Goal: Navigation & Orientation: Find specific page/section

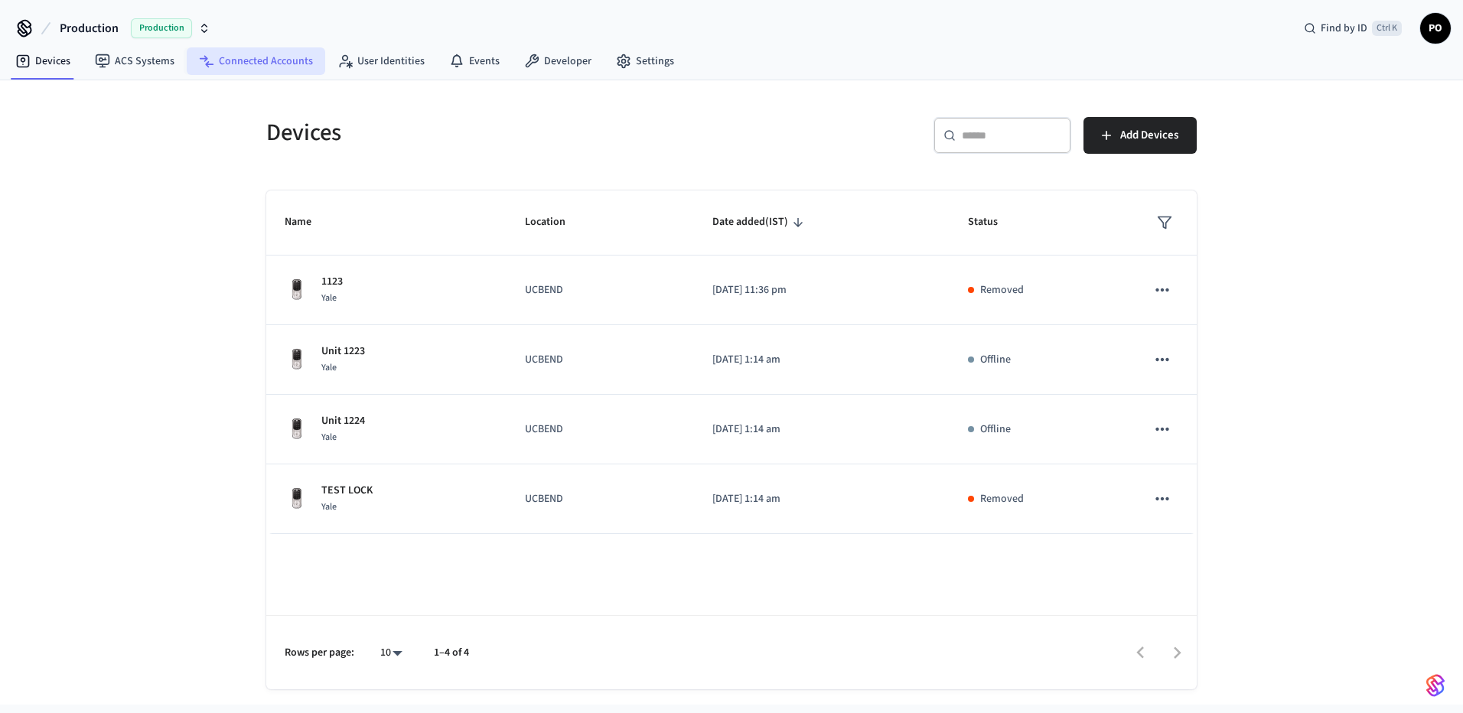
click at [226, 68] on link "Connected Accounts" at bounding box center [256, 61] width 138 height 28
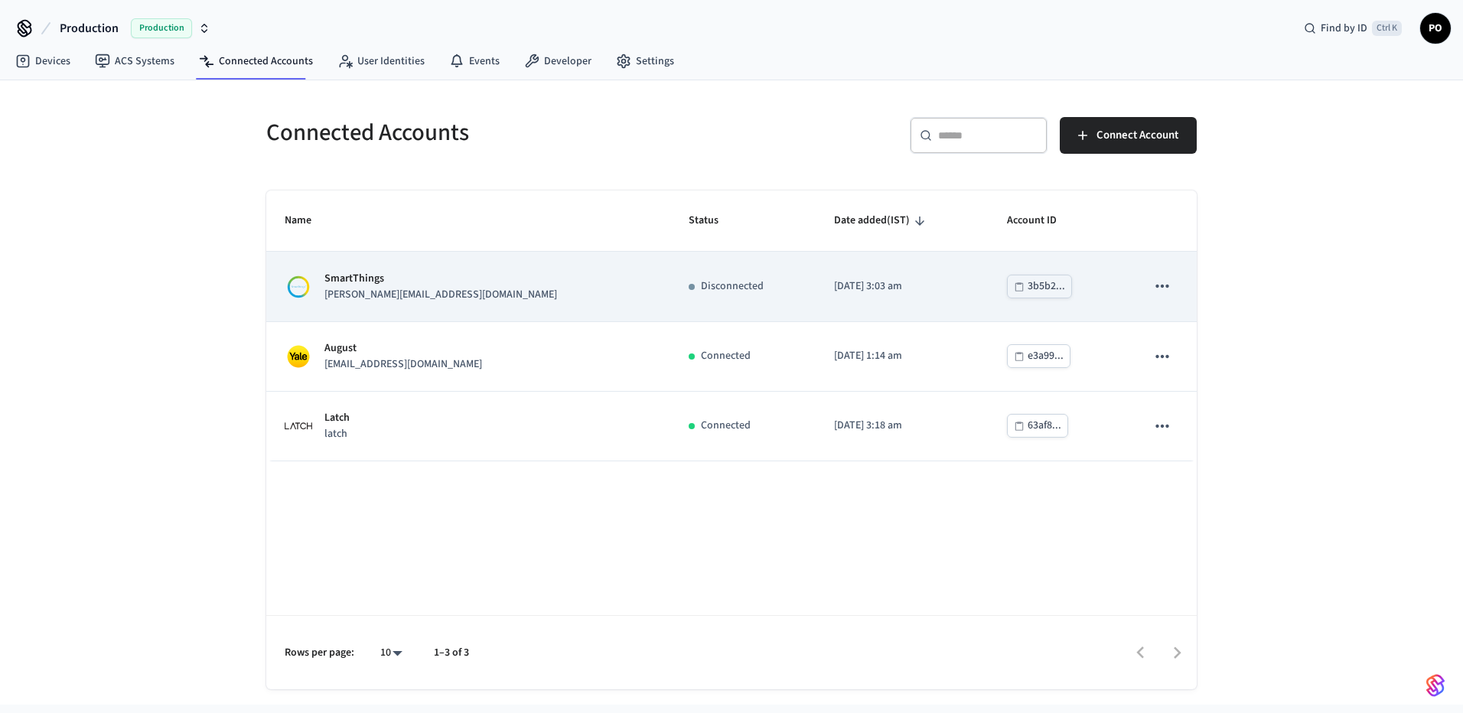
click at [1034, 288] on div "3b5b2..." at bounding box center [1045, 286] width 37 height 19
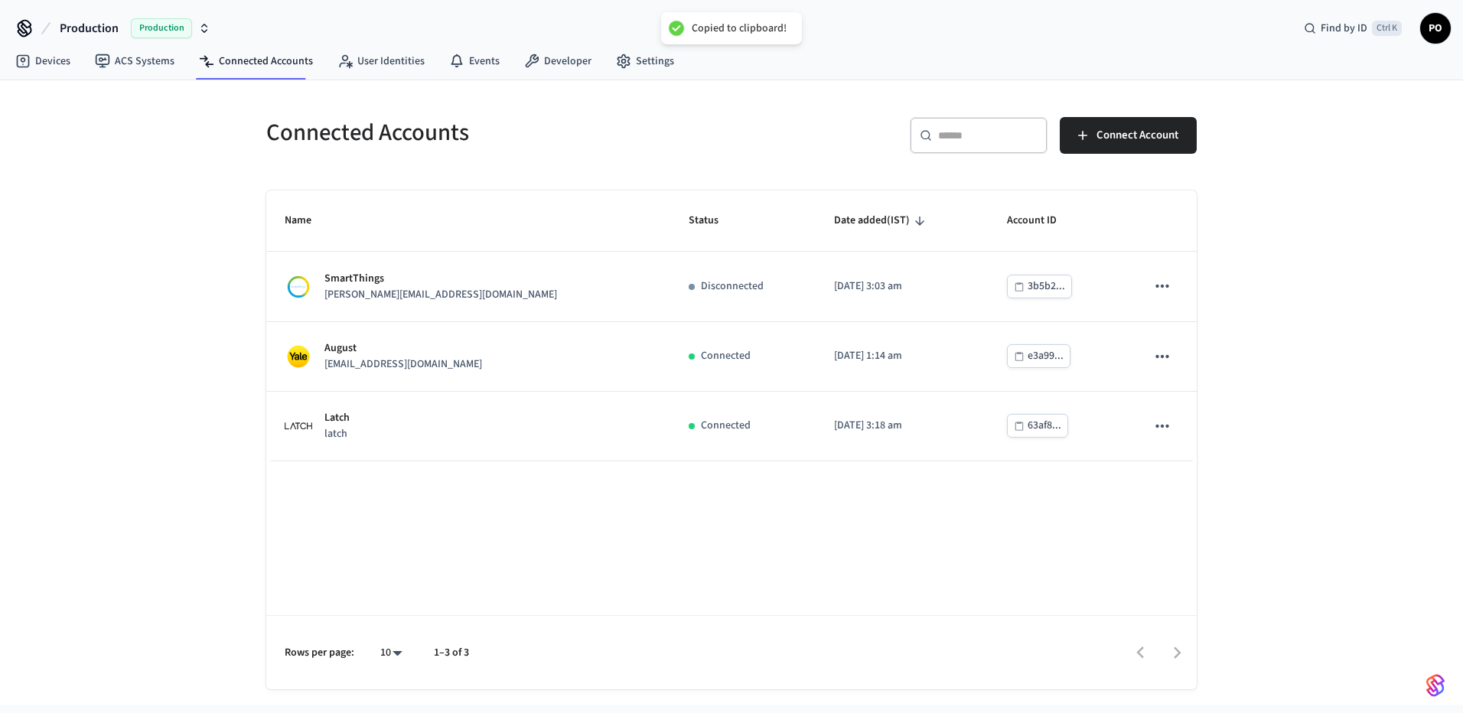
click at [766, 588] on div "Name Status Date added (IST) Account ID SmartThings [EMAIL_ADDRESS][DOMAIN_NAME…" at bounding box center [731, 439] width 930 height 499
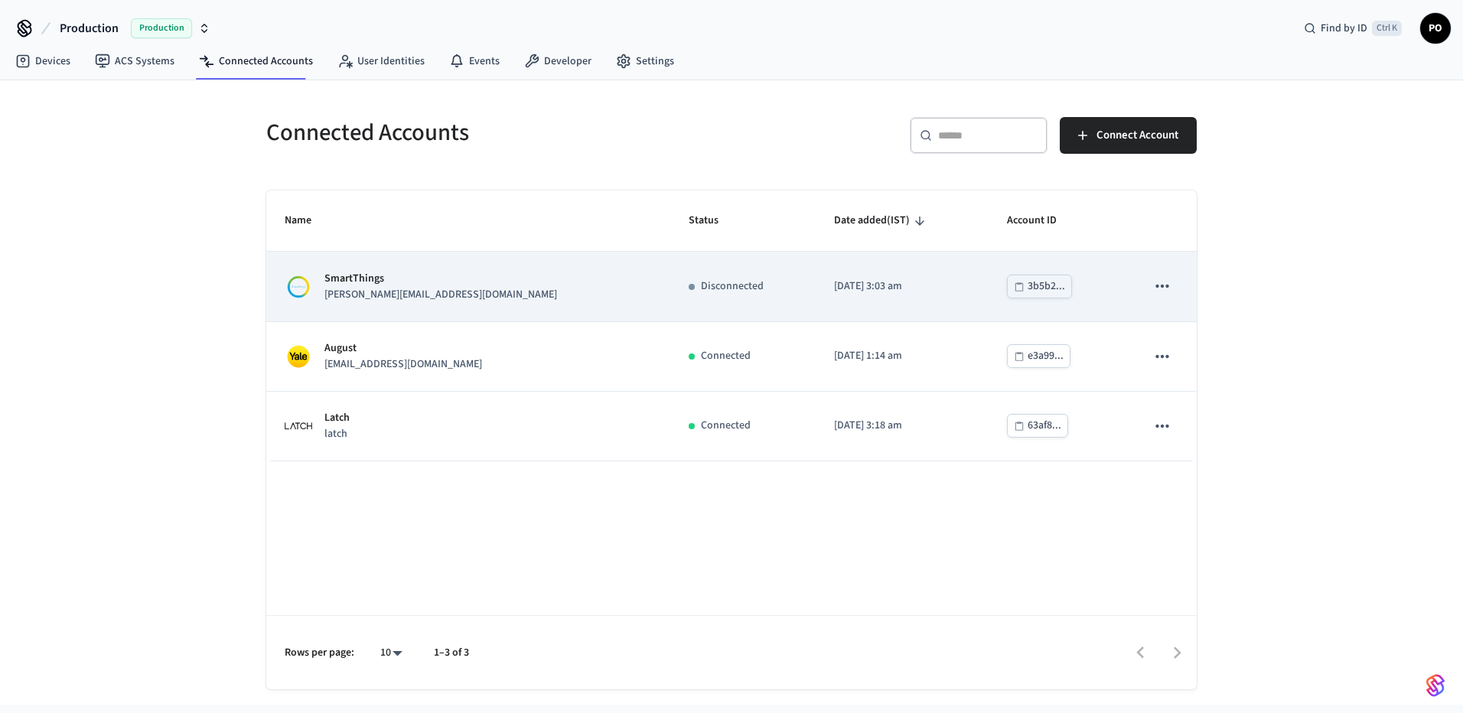
click at [540, 280] on div "SmartThings [PERSON_NAME][EMAIL_ADDRESS][DOMAIN_NAME]" at bounding box center [468, 287] width 367 height 32
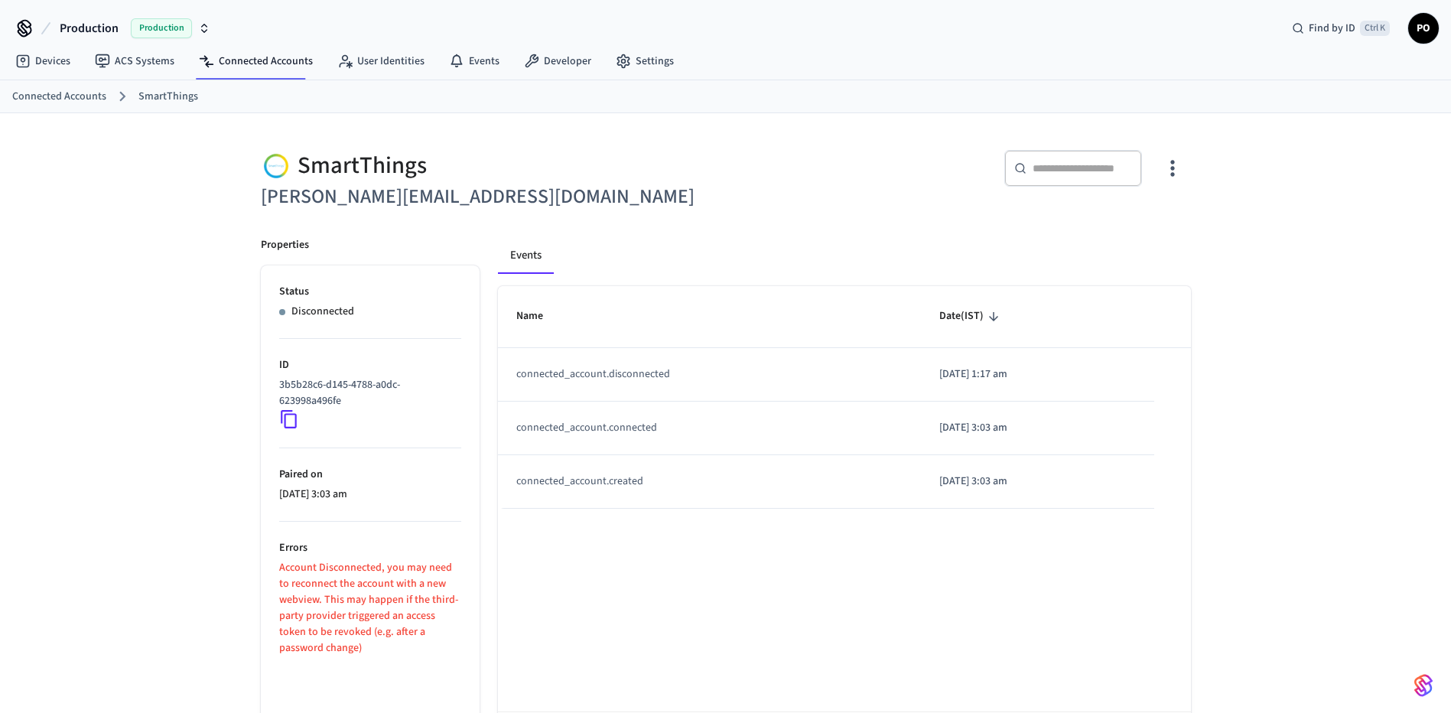
click at [178, 277] on div "SmartThings [PERSON_NAME][EMAIL_ADDRESS][DOMAIN_NAME] ​ ​ Properties Status Dis…" at bounding box center [725, 449] width 1451 height 672
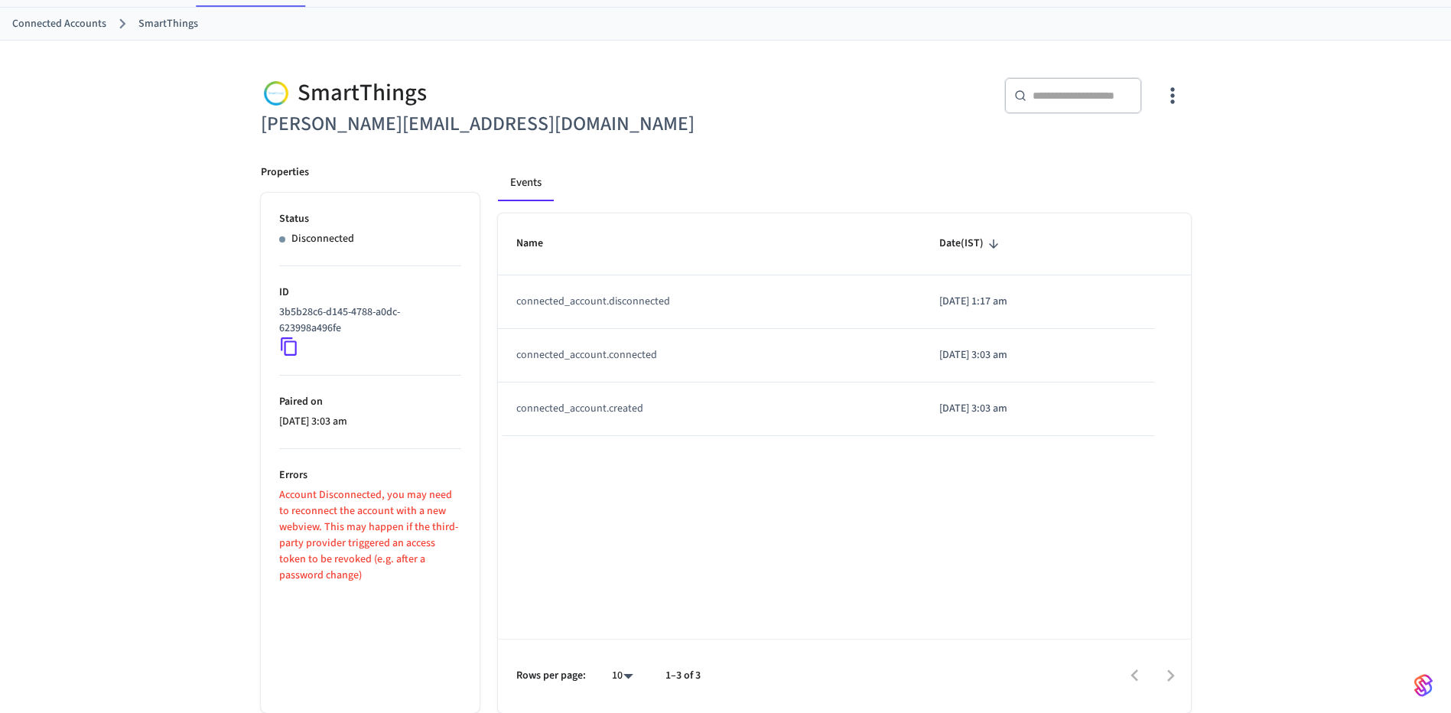
click at [689, 532] on div "Name Date (IST) connected_account.disconnected [DATE] 1:17 am connected_account…" at bounding box center [844, 462] width 693 height 499
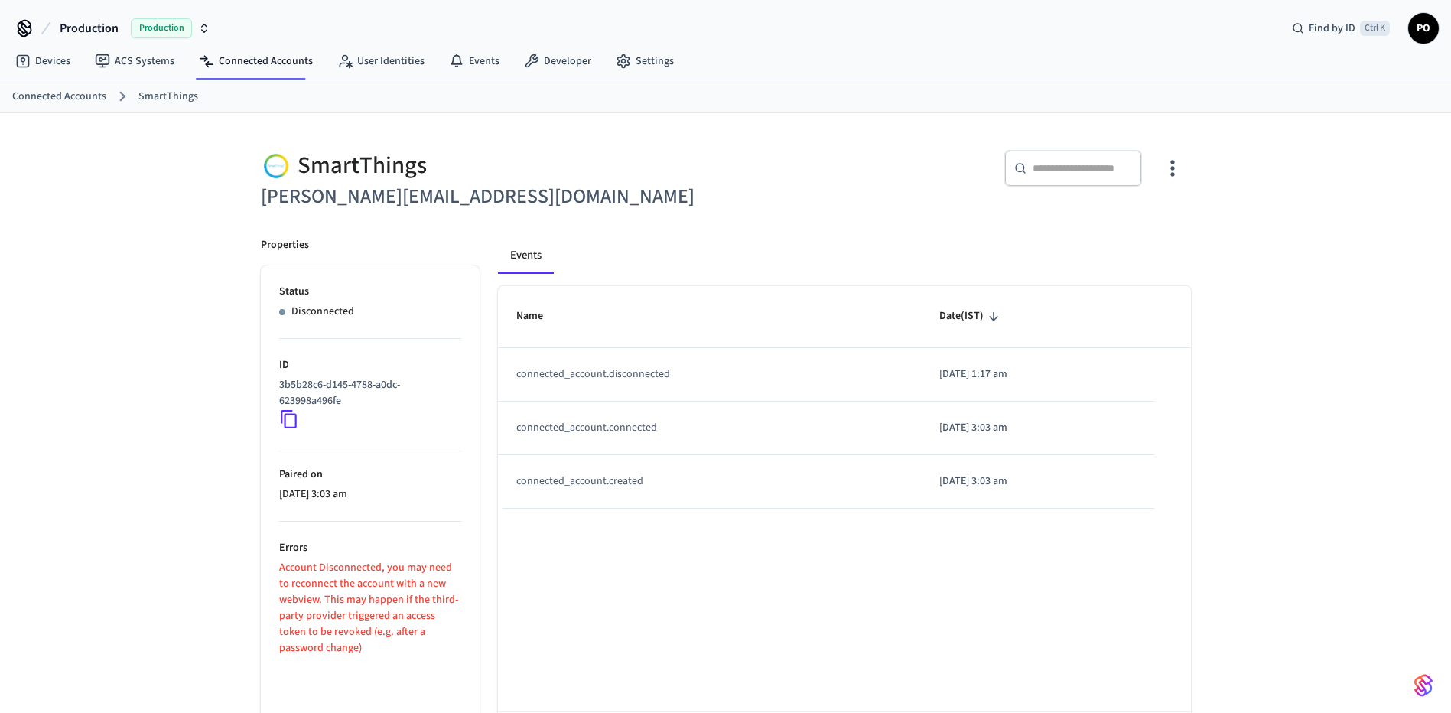
click at [126, 207] on div "SmartThings [PERSON_NAME][EMAIL_ADDRESS][DOMAIN_NAME] ​ ​ Properties Status Dis…" at bounding box center [725, 449] width 1451 height 672
click at [268, 60] on link "Connected Accounts" at bounding box center [256, 61] width 138 height 28
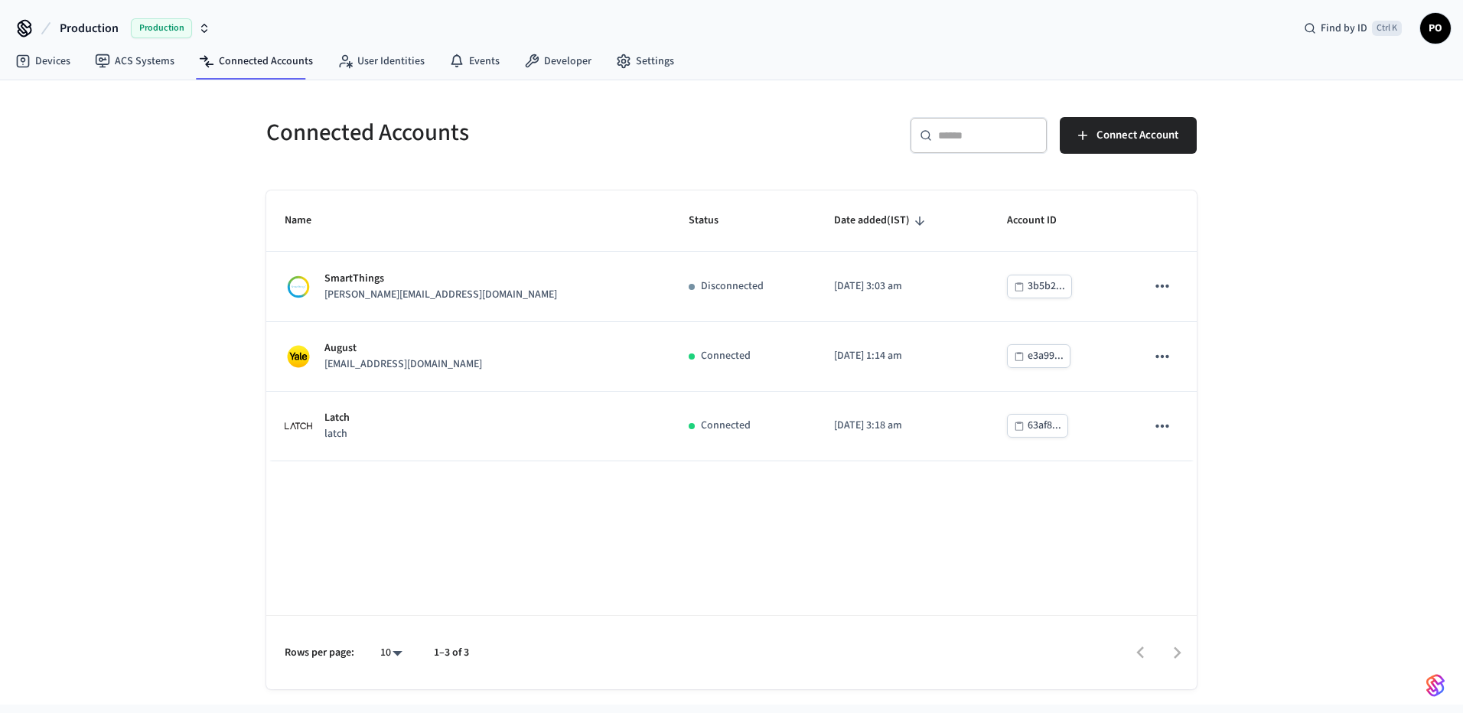
click at [516, 578] on div "Name Status Date added (IST) Account ID SmartThings [EMAIL_ADDRESS][DOMAIN_NAME…" at bounding box center [731, 439] width 930 height 499
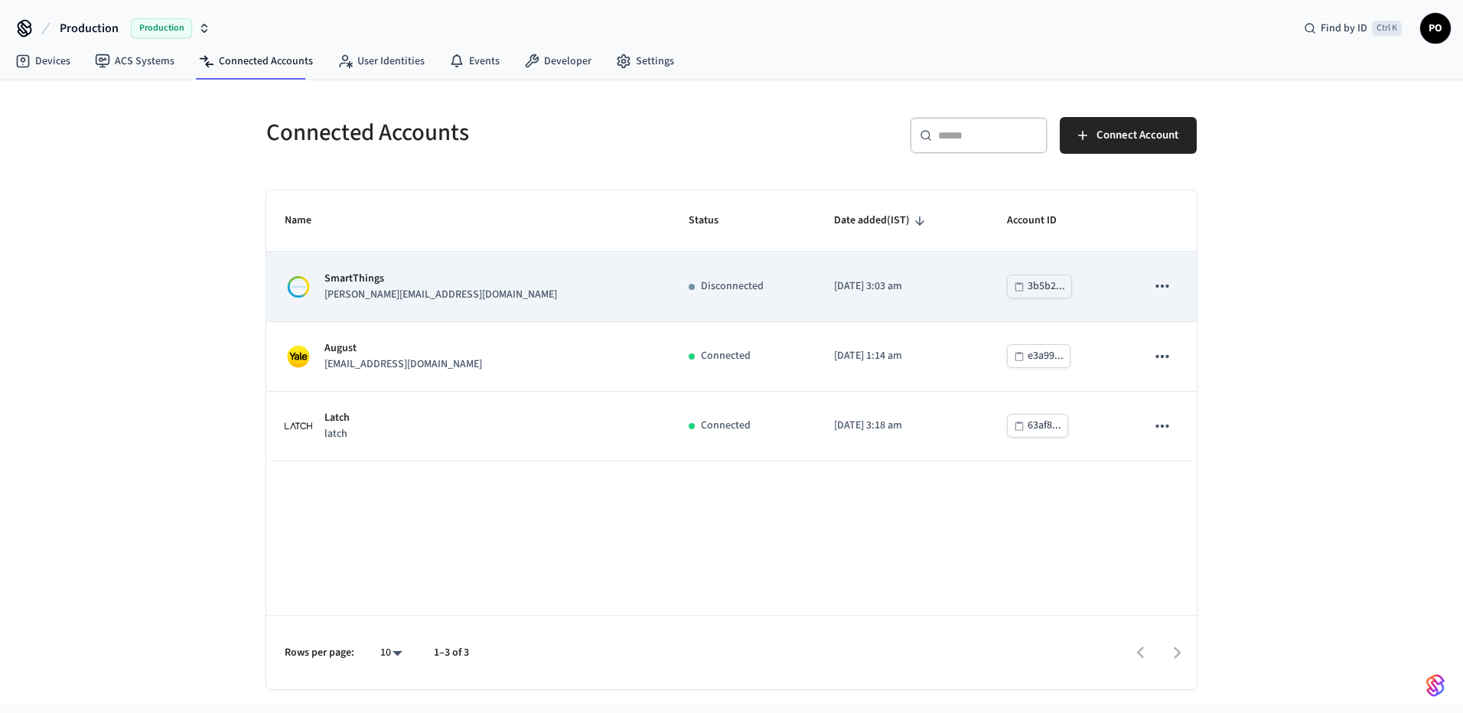
click at [525, 283] on div "SmartThings [PERSON_NAME][EMAIL_ADDRESS][DOMAIN_NAME]" at bounding box center [468, 287] width 367 height 32
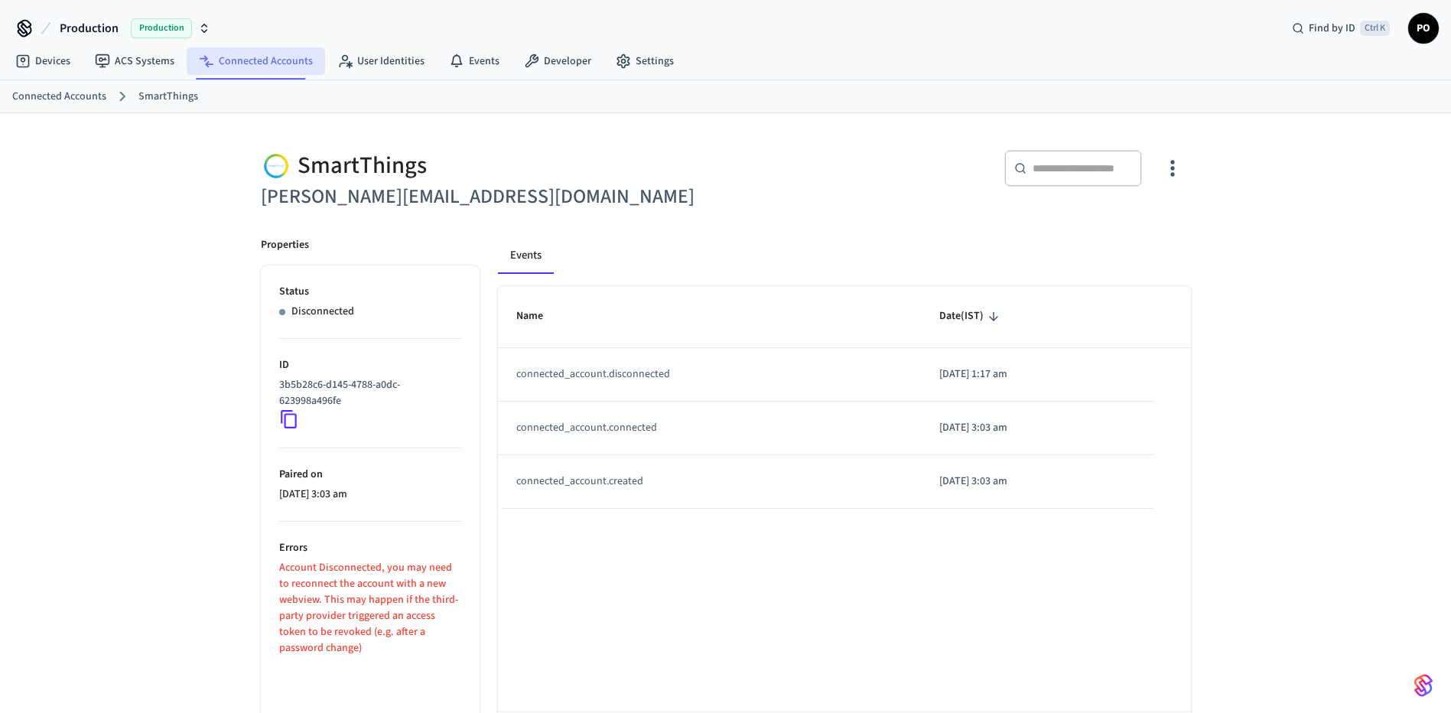
click at [261, 63] on link "Connected Accounts" at bounding box center [256, 61] width 138 height 28
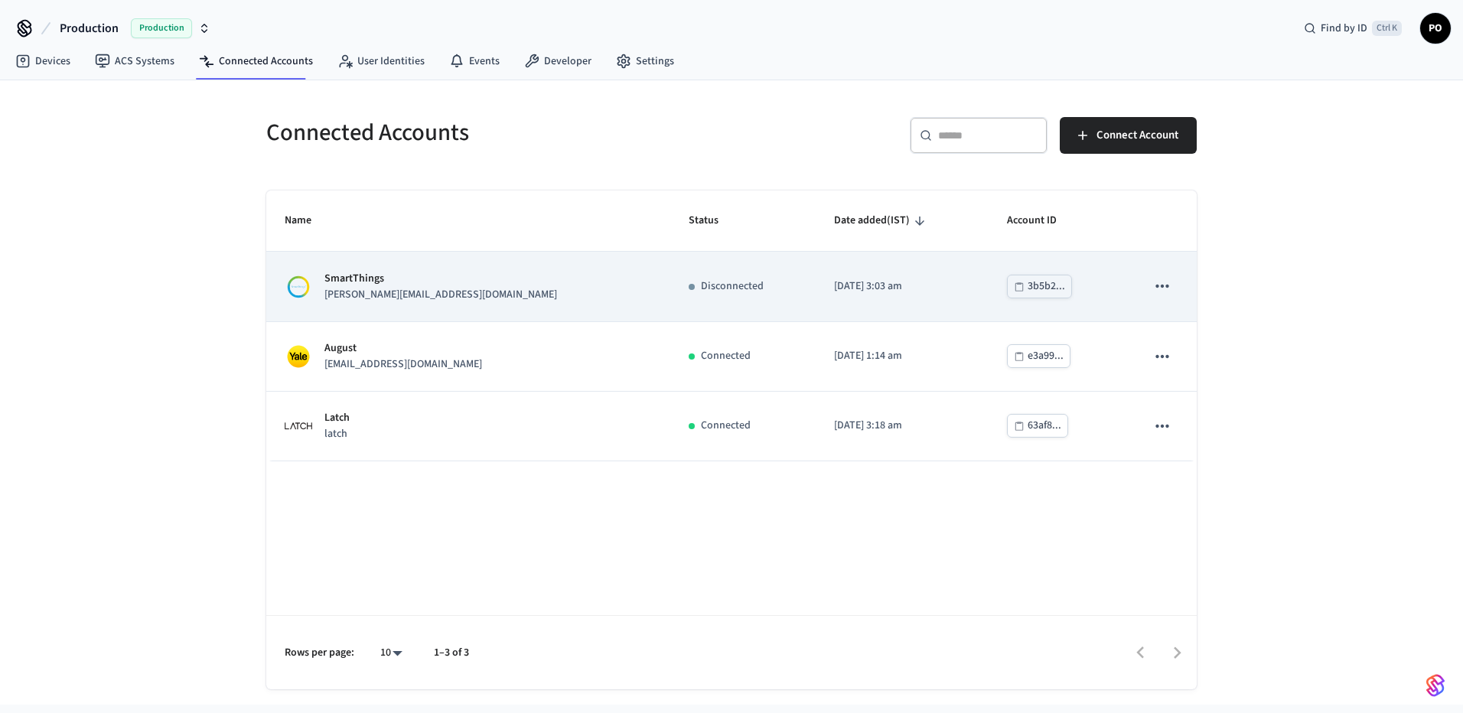
click at [576, 296] on td "SmartThings [PERSON_NAME][EMAIL_ADDRESS][DOMAIN_NAME]" at bounding box center [468, 287] width 404 height 70
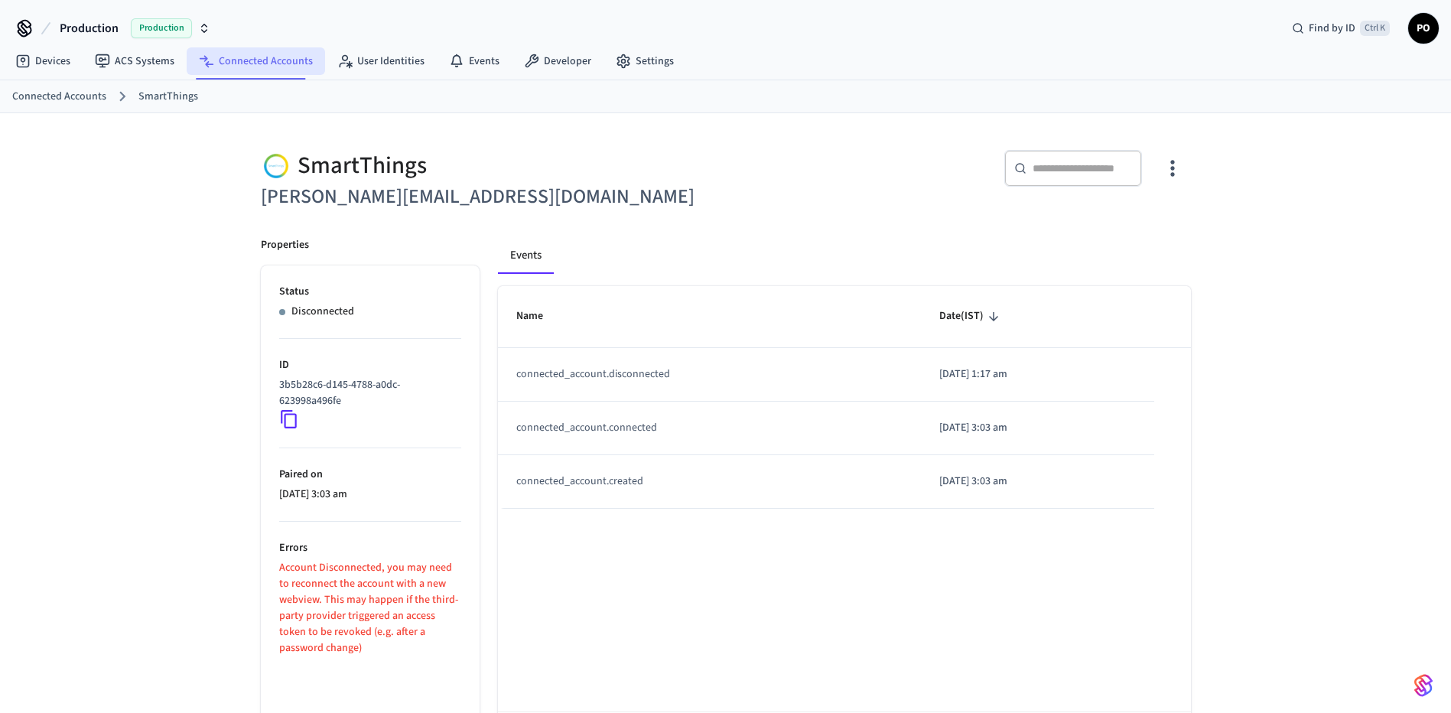
click at [253, 48] on link "Connected Accounts" at bounding box center [256, 61] width 138 height 28
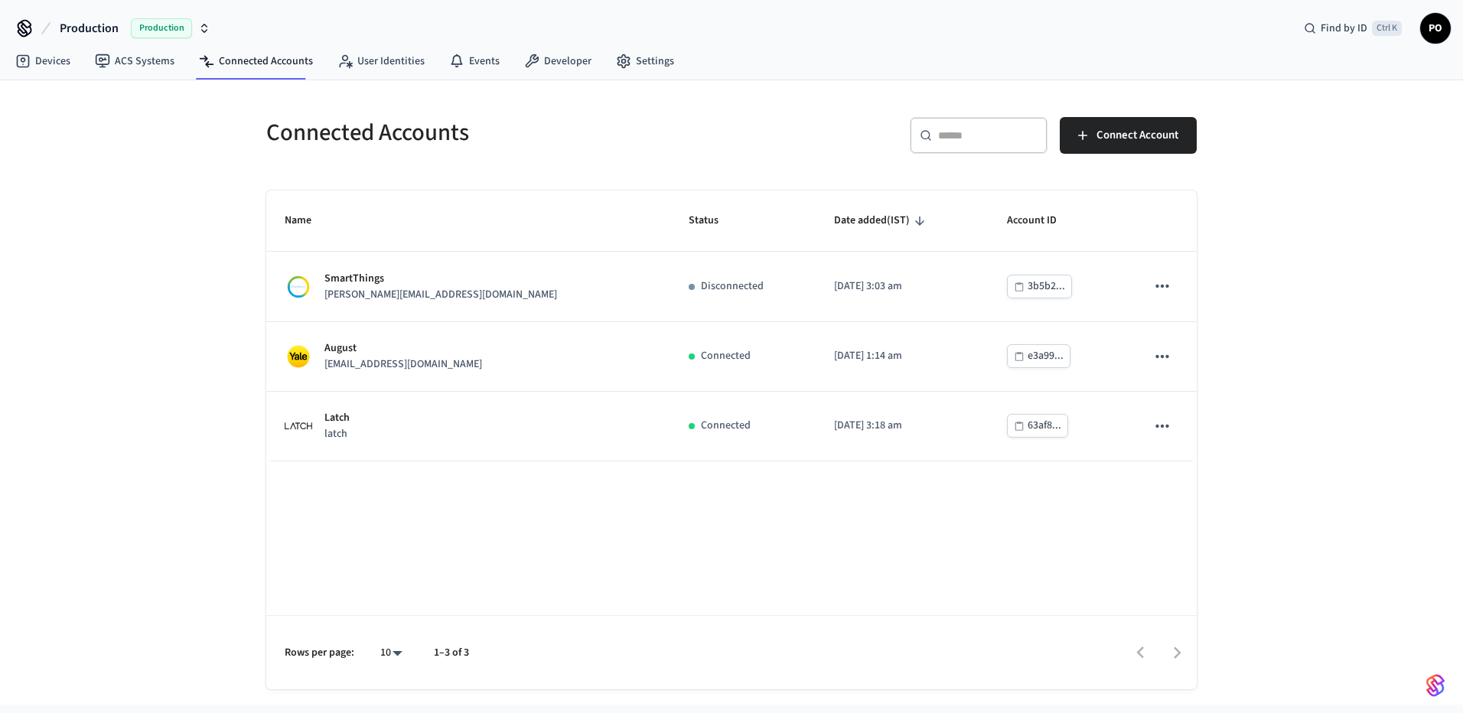
click at [497, 545] on div "Name Status Date added (IST) Account ID SmartThings [EMAIL_ADDRESS][DOMAIN_NAME…" at bounding box center [731, 439] width 930 height 499
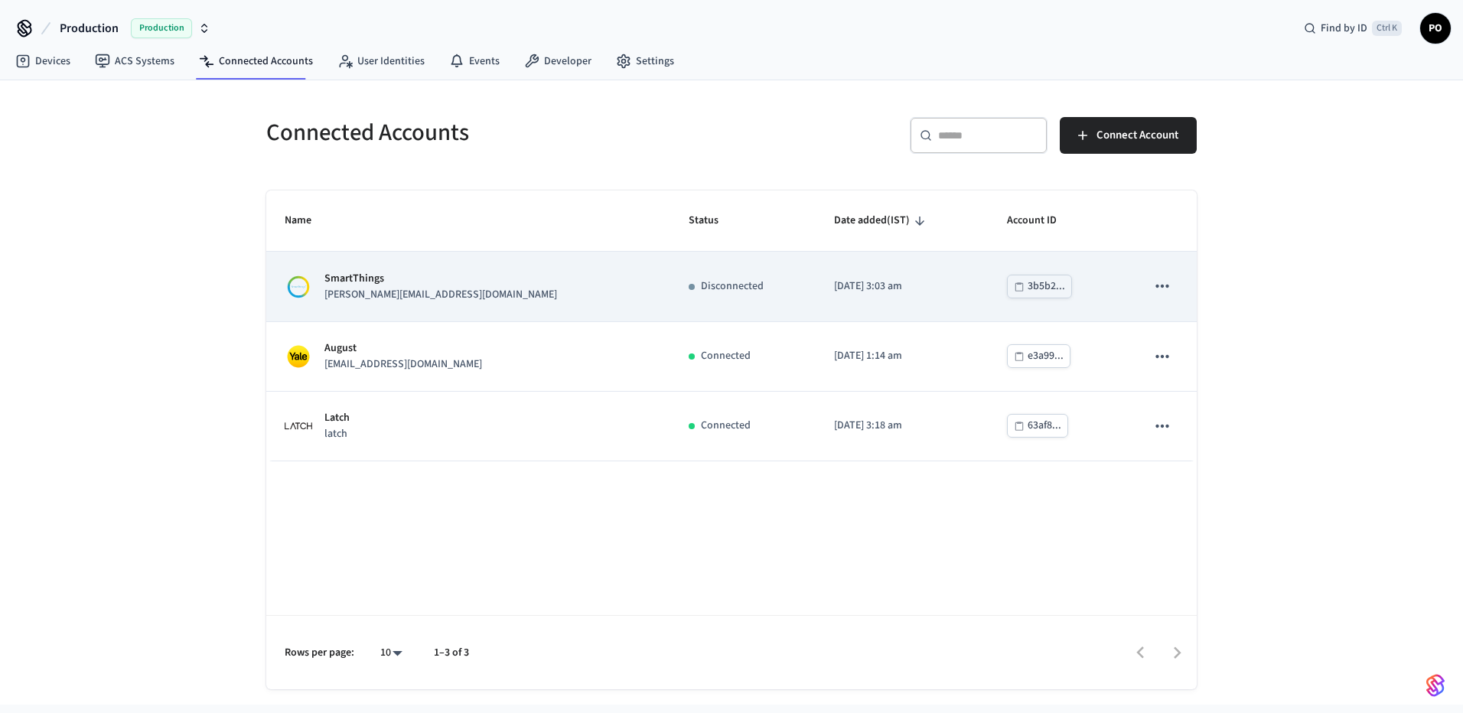
click at [561, 297] on div "SmartThings [PERSON_NAME][EMAIL_ADDRESS][DOMAIN_NAME]" at bounding box center [468, 287] width 367 height 32
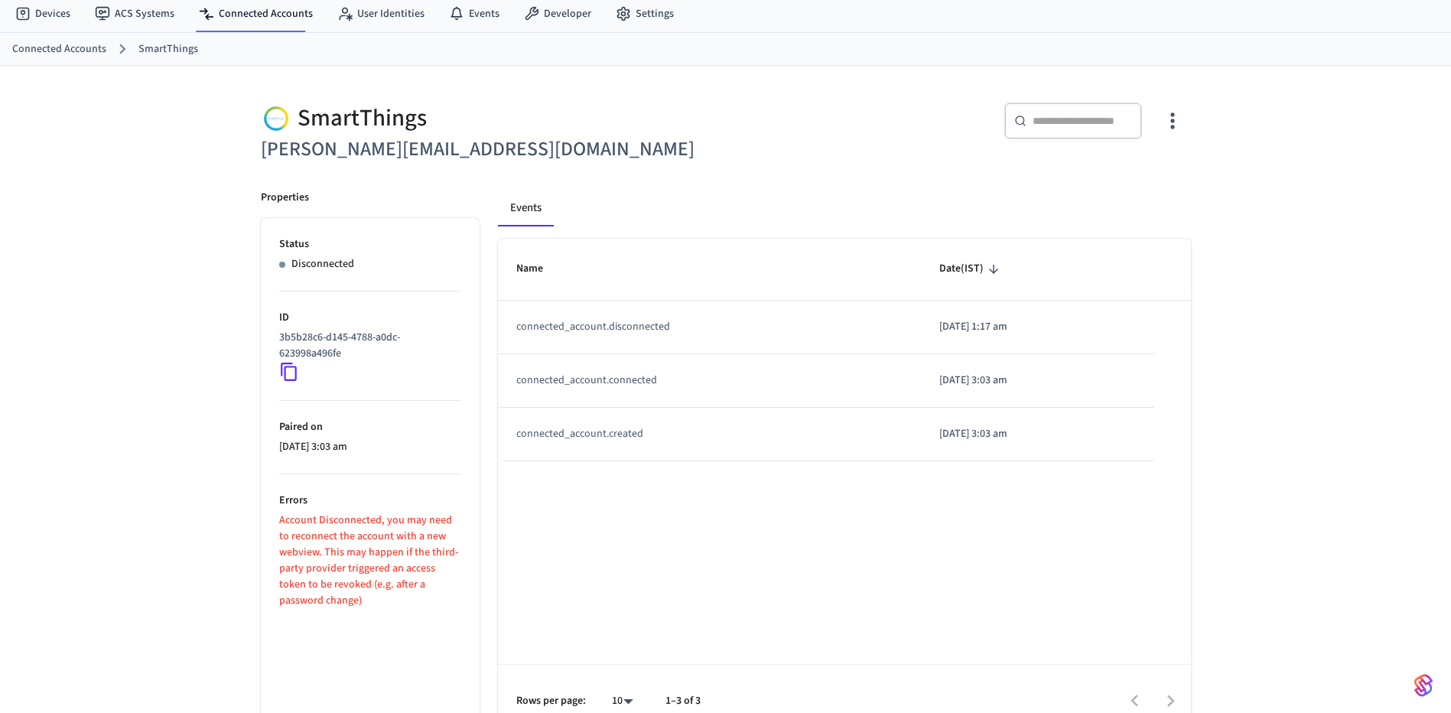
scroll to position [73, 0]
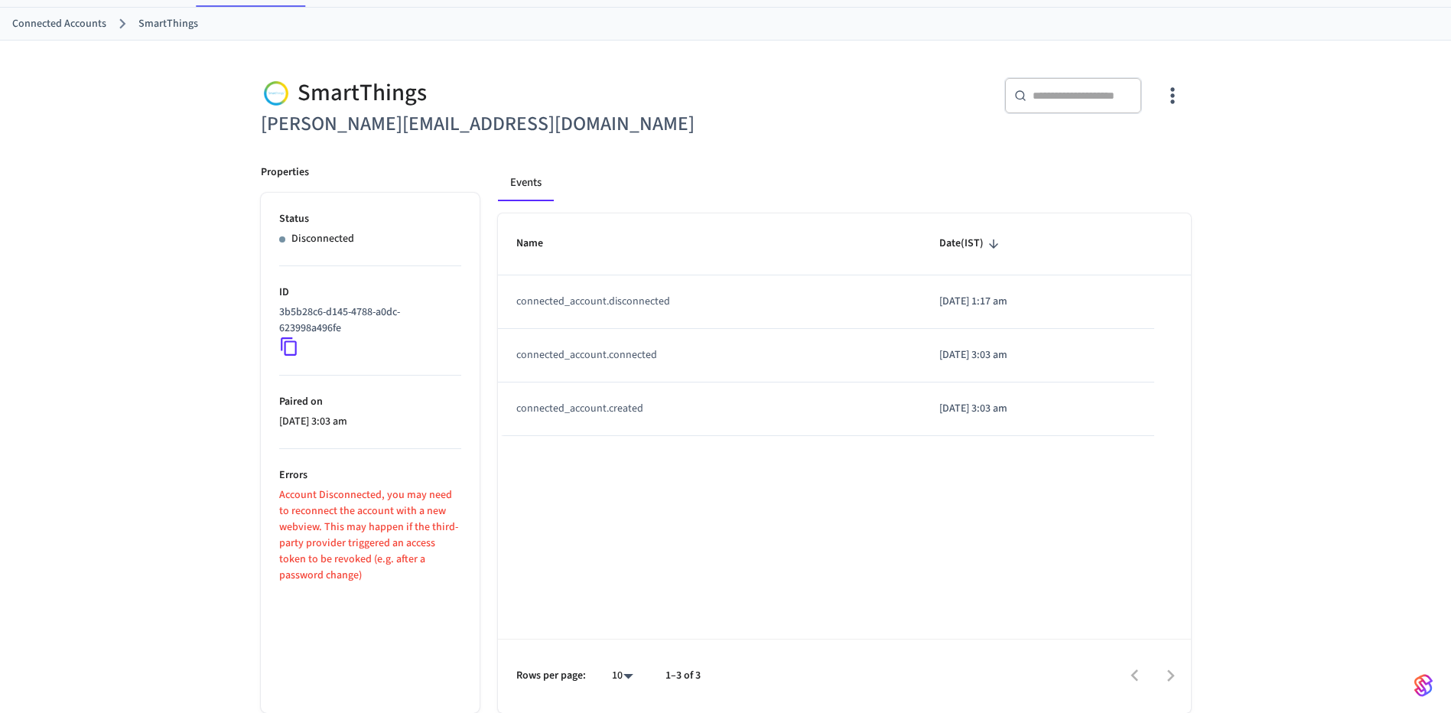
drag, startPoint x: 1313, startPoint y: 298, endPoint x: 1076, endPoint y: 144, distance: 282.6
click at [1313, 298] on div "SmartThings [PERSON_NAME][EMAIL_ADDRESS][DOMAIN_NAME] ​ ​ Properties Status Dis…" at bounding box center [725, 377] width 1451 height 672
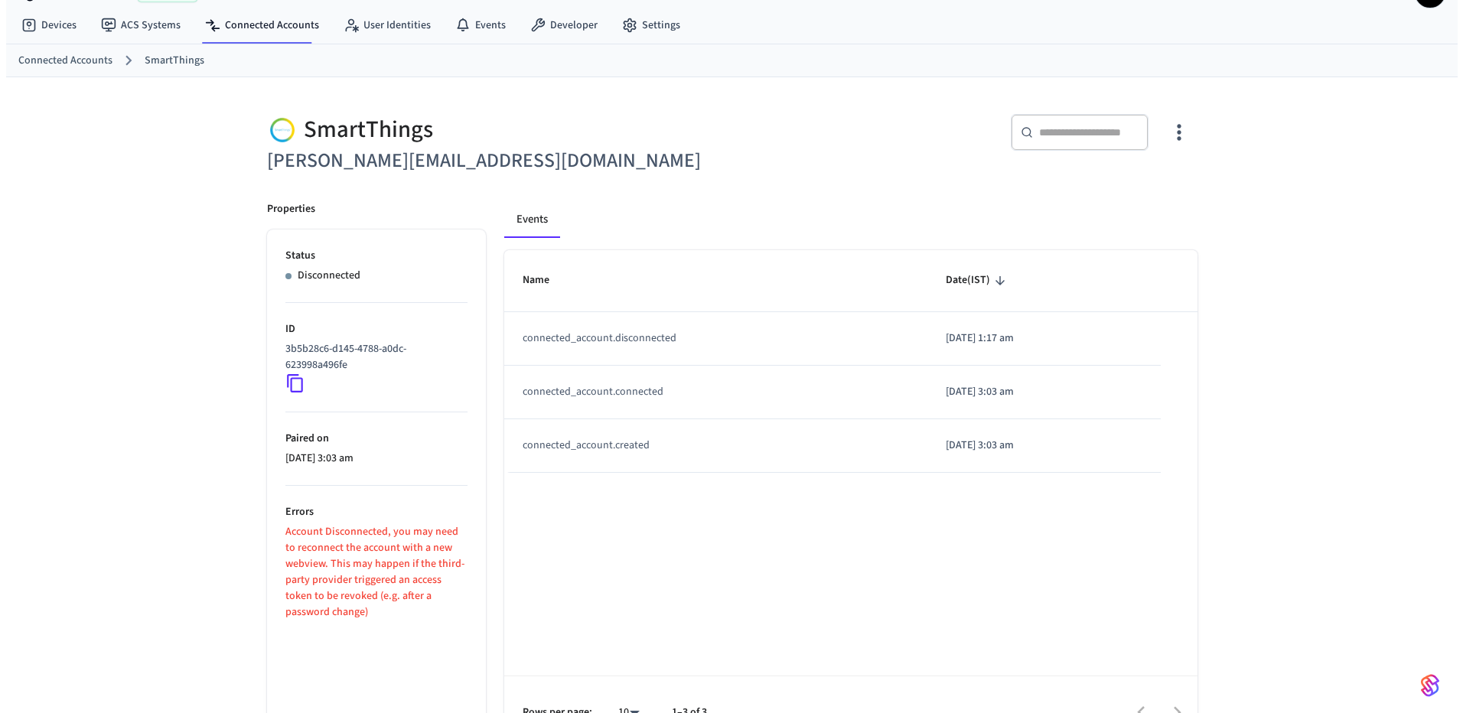
scroll to position [0, 0]
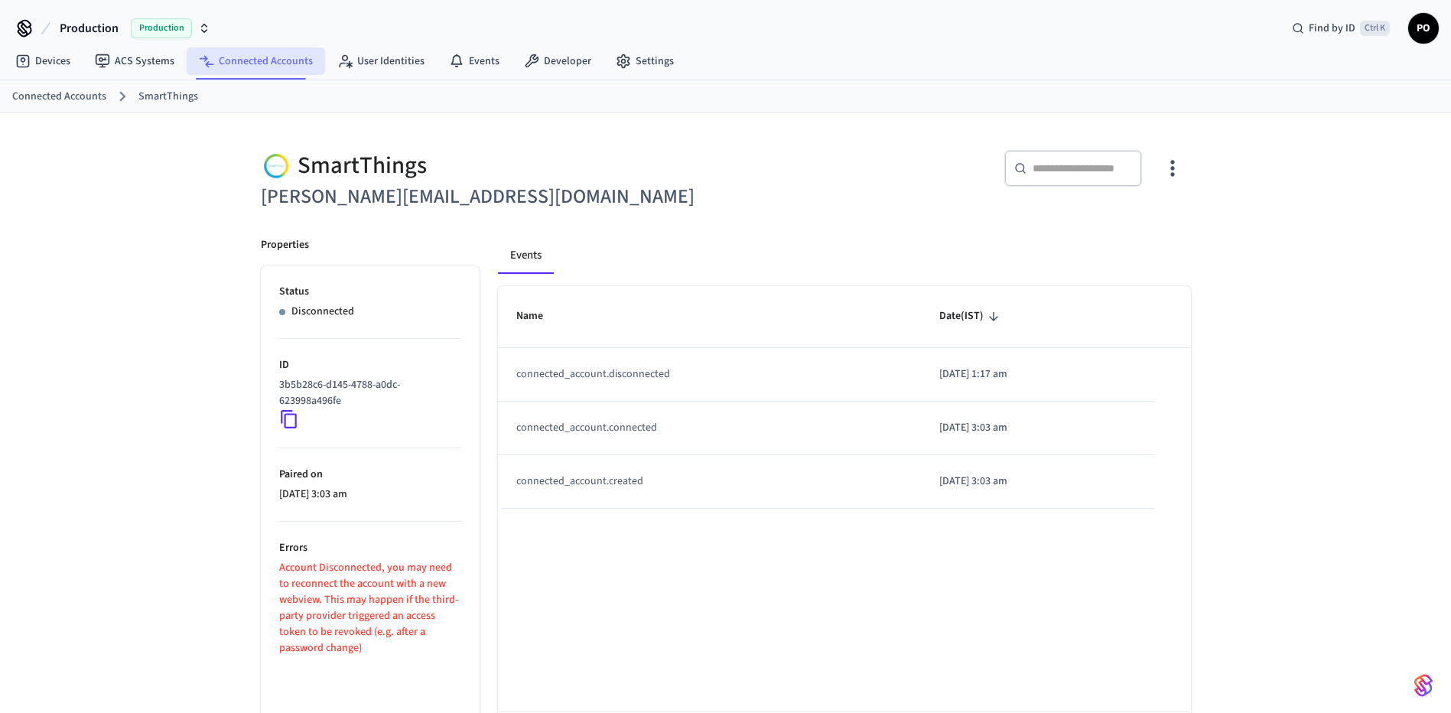
click at [232, 65] on link "Connected Accounts" at bounding box center [256, 61] width 138 height 28
